Goal: Find specific page/section: Find specific page/section

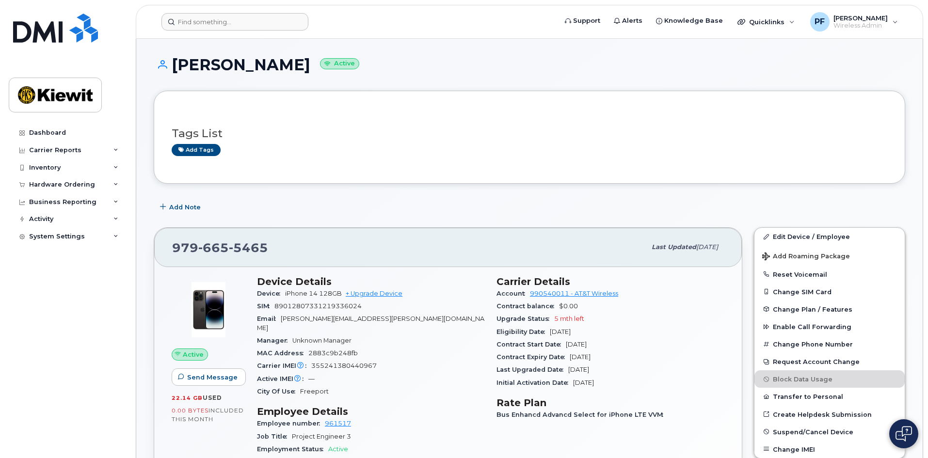
scroll to position [234, 0]
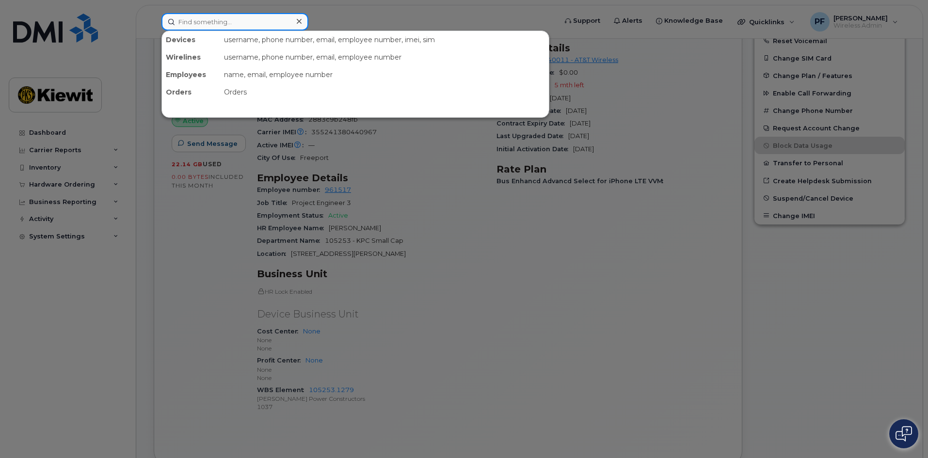
click at [268, 23] on input at bounding box center [234, 21] width 147 height 17
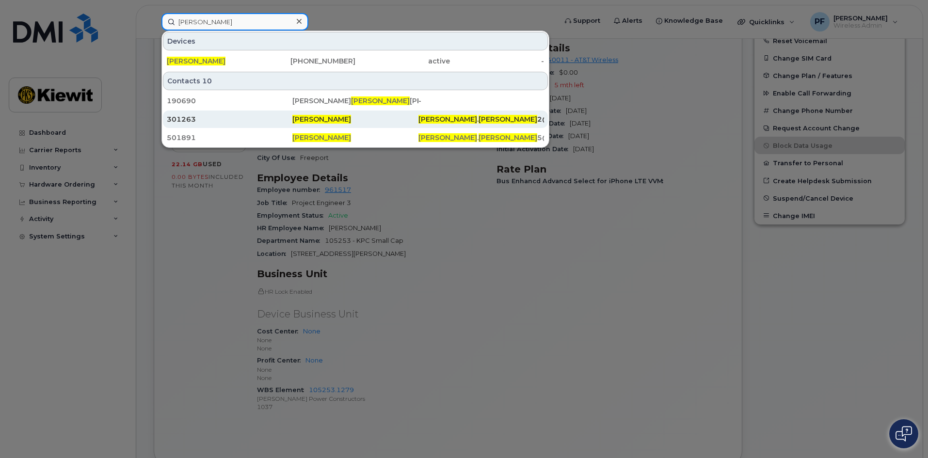
type input "luis gutierrez"
click at [210, 116] on div "301263" at bounding box center [230, 119] width 126 height 10
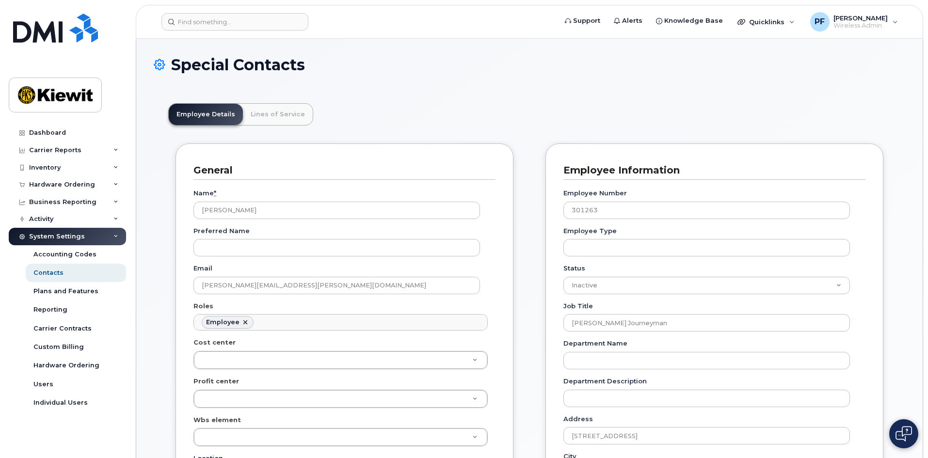
scroll to position [29, 0]
click at [276, 111] on link "Lines of Service" at bounding box center [278, 114] width 70 height 21
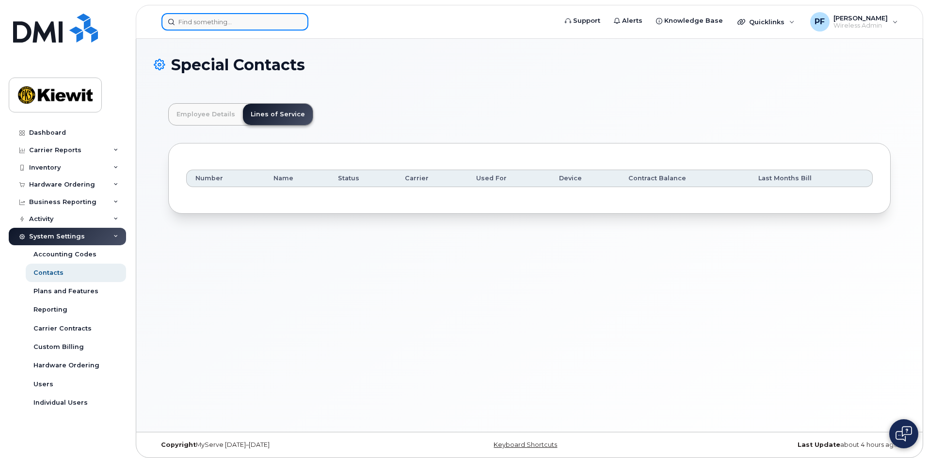
click at [242, 22] on input at bounding box center [234, 21] width 147 height 17
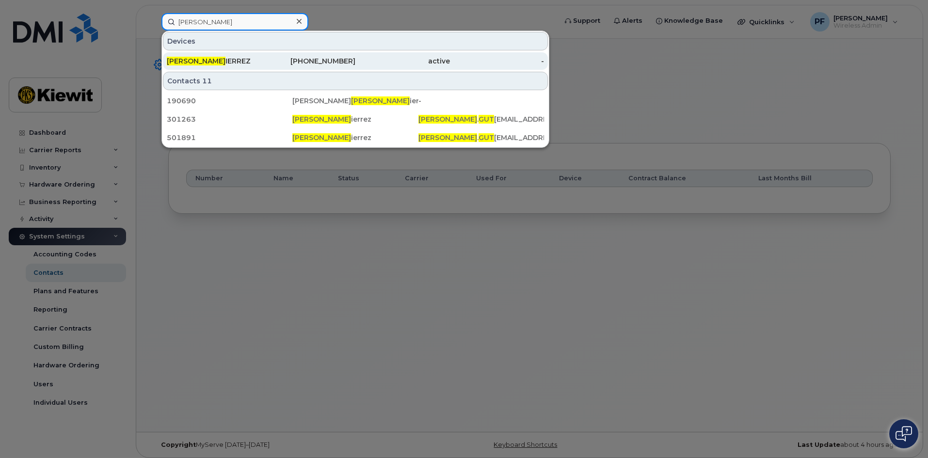
type input "[PERSON_NAME]"
click at [251, 58] on div "LUIS GUT IERREZ" at bounding box center [214, 61] width 95 height 10
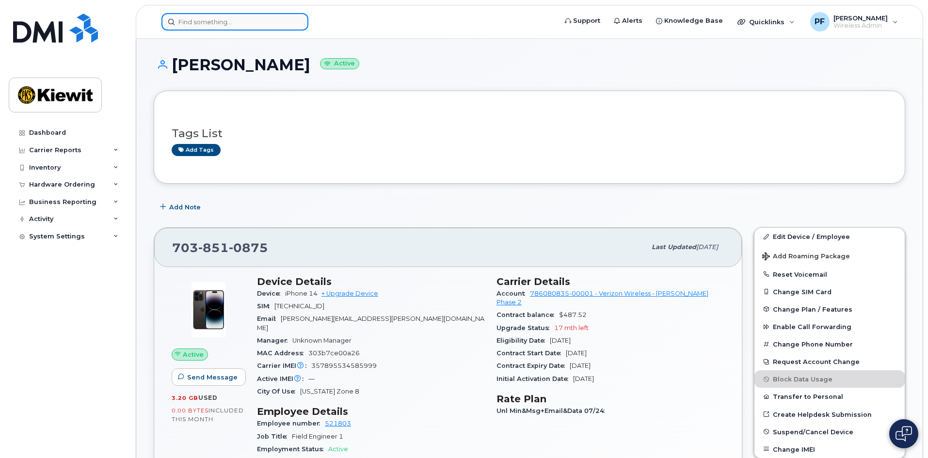
click at [240, 21] on input at bounding box center [234, 21] width 147 height 17
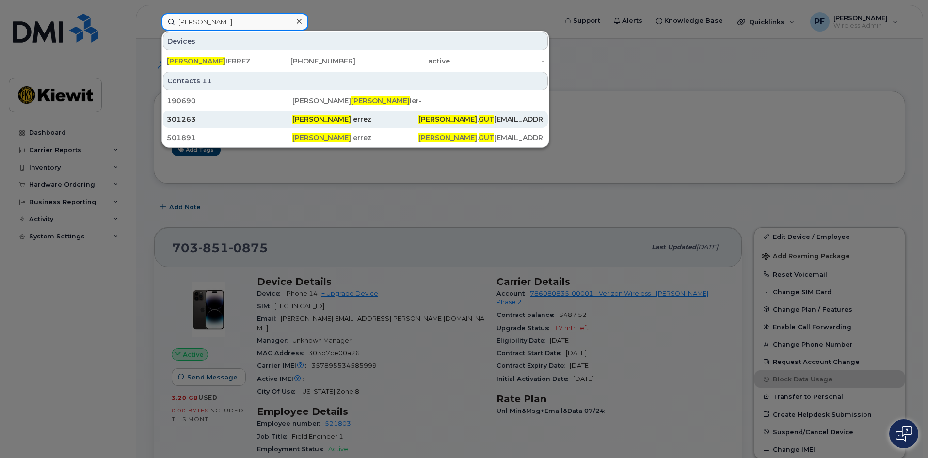
type input "[PERSON_NAME]"
click at [249, 122] on div "301263" at bounding box center [230, 119] width 126 height 10
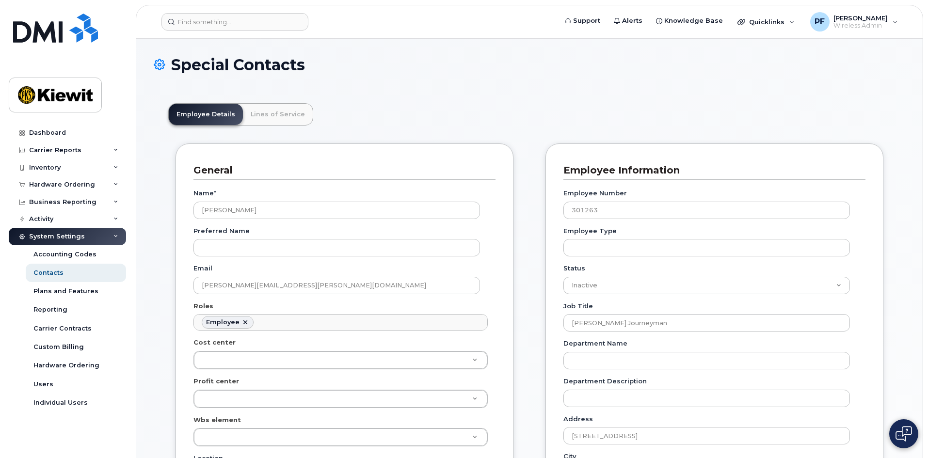
scroll to position [29, 0]
click at [270, 115] on link "Lines of Service" at bounding box center [278, 114] width 70 height 21
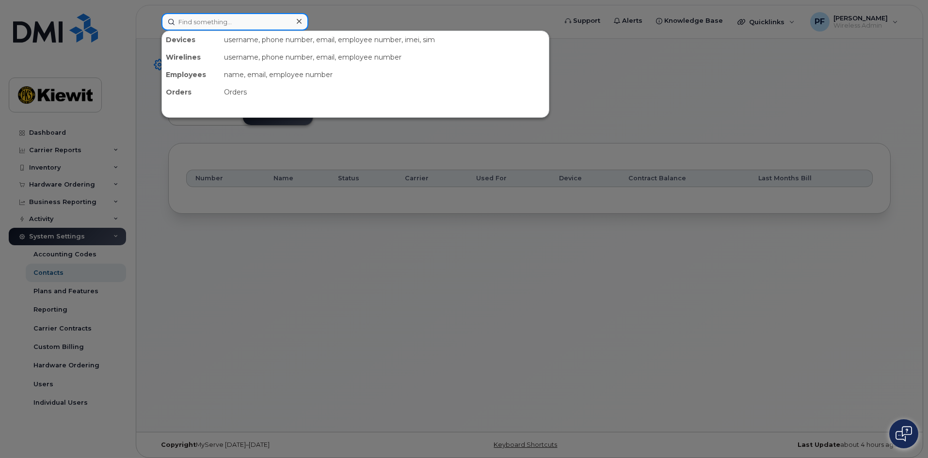
click at [235, 25] on input at bounding box center [234, 21] width 147 height 17
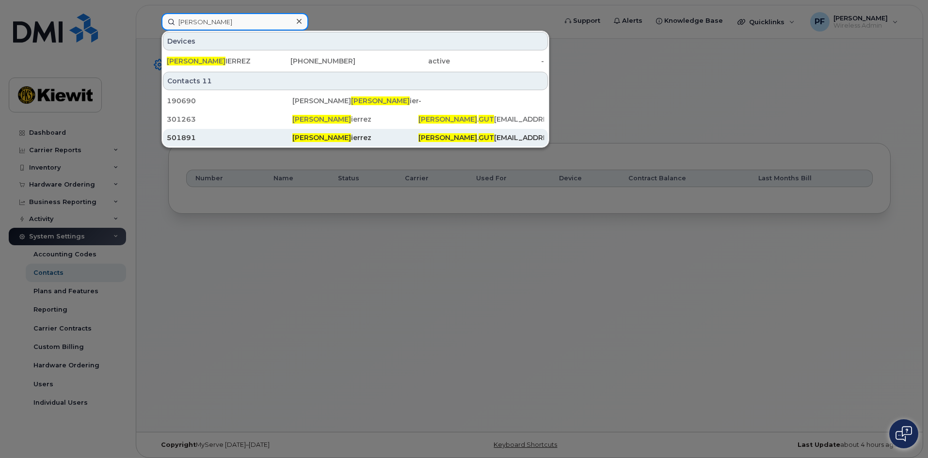
type input "luis gut"
click at [208, 135] on div "501891" at bounding box center [230, 138] width 126 height 10
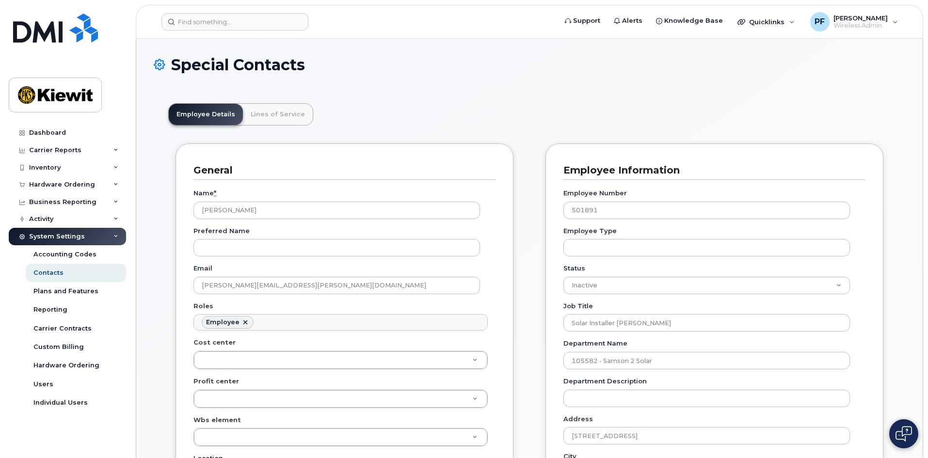
scroll to position [29, 0]
click at [267, 114] on link "Lines of Service" at bounding box center [278, 114] width 70 height 21
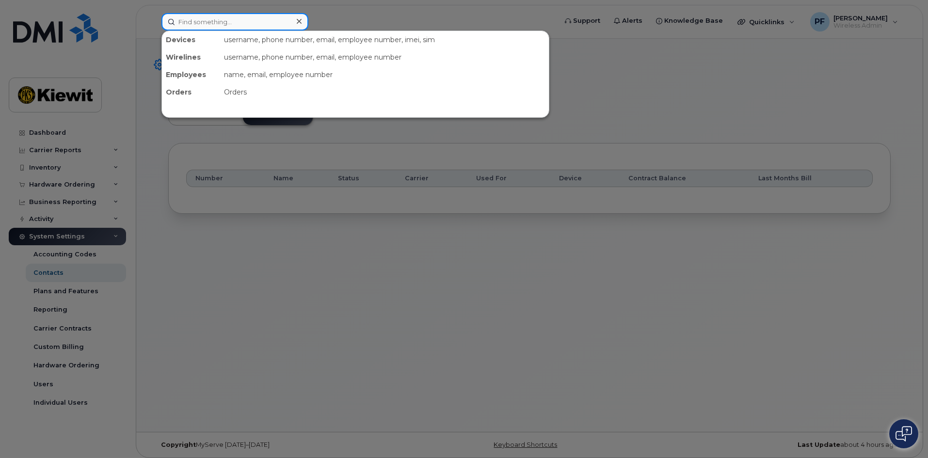
click at [229, 20] on input at bounding box center [234, 21] width 147 height 17
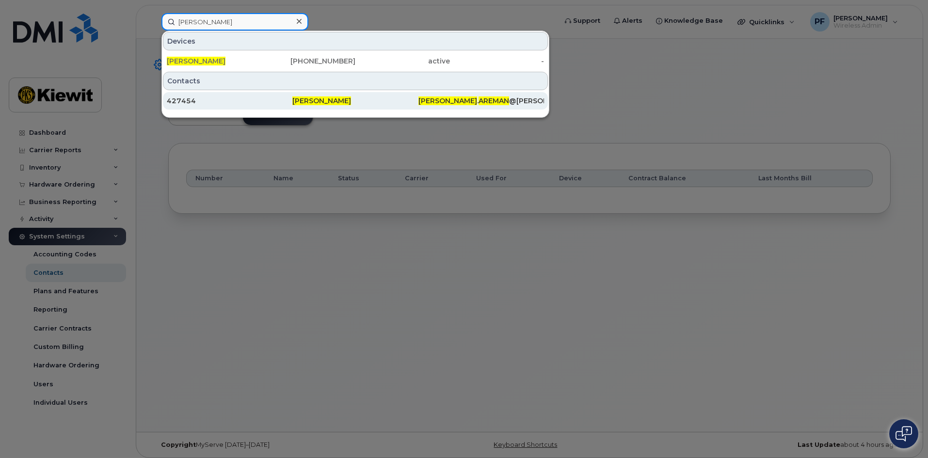
type input "emma areman"
click at [222, 103] on div "427454" at bounding box center [230, 101] width 126 height 10
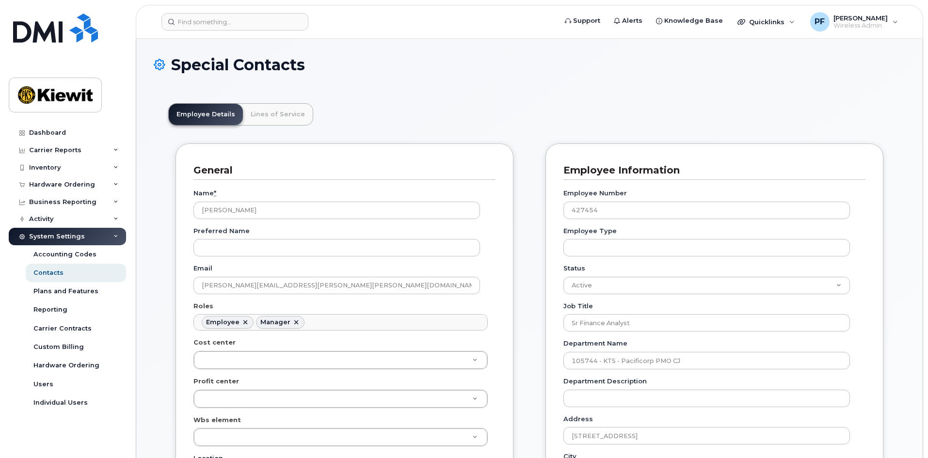
scroll to position [29, 0]
click at [283, 113] on link "Lines of Service" at bounding box center [278, 114] width 70 height 21
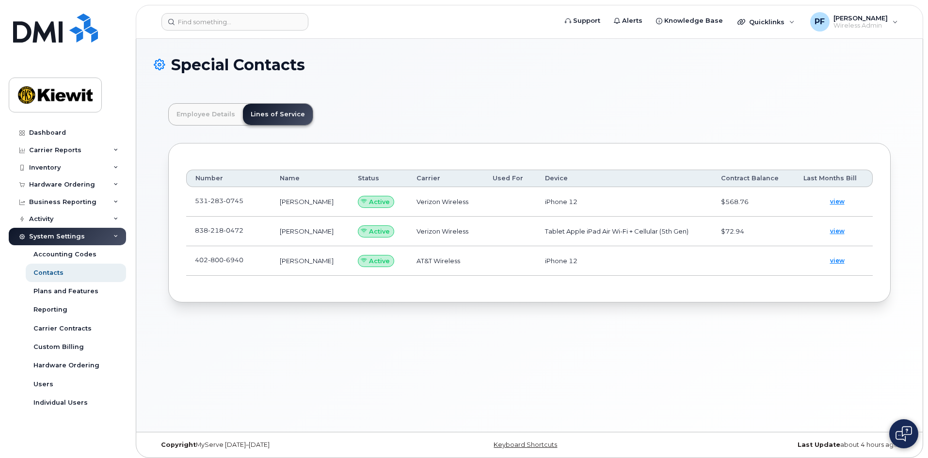
click at [259, 200] on td "531 283 0745" at bounding box center [228, 202] width 85 height 30
click at [246, 205] on td "531 283 0745" at bounding box center [228, 202] width 85 height 30
click at [250, 201] on span at bounding box center [251, 203] width 8 height 8
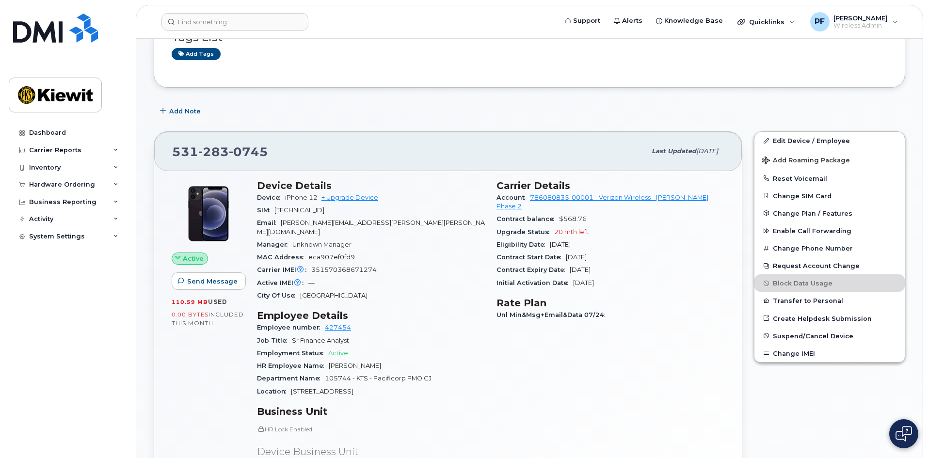
scroll to position [325, 0]
